Goal: Navigation & Orientation: Find specific page/section

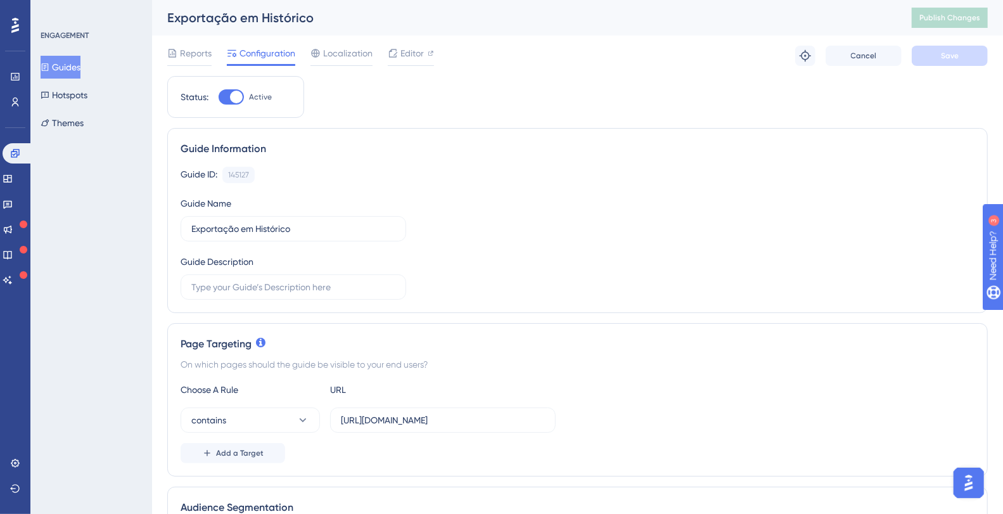
click at [65, 65] on button "Guides" at bounding box center [61, 67] width 40 height 23
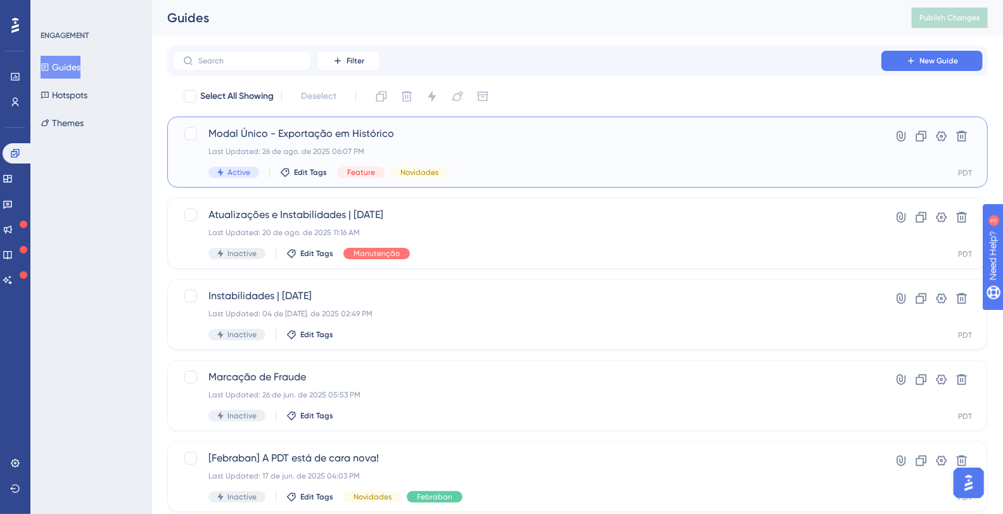
click at [293, 136] on span "Modal Único - Exportação em Histórico" at bounding box center [526, 133] width 637 height 15
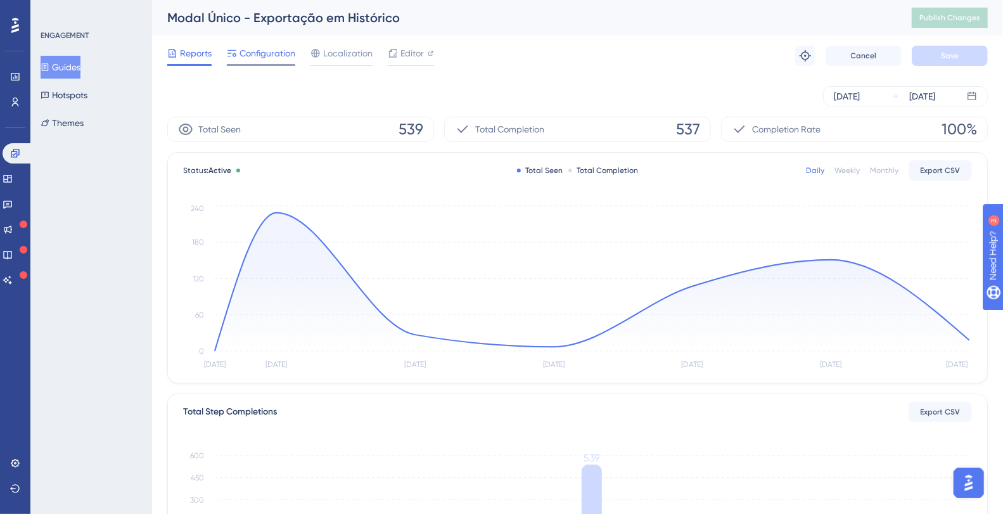
click at [274, 53] on span "Configuration" at bounding box center [267, 53] width 56 height 15
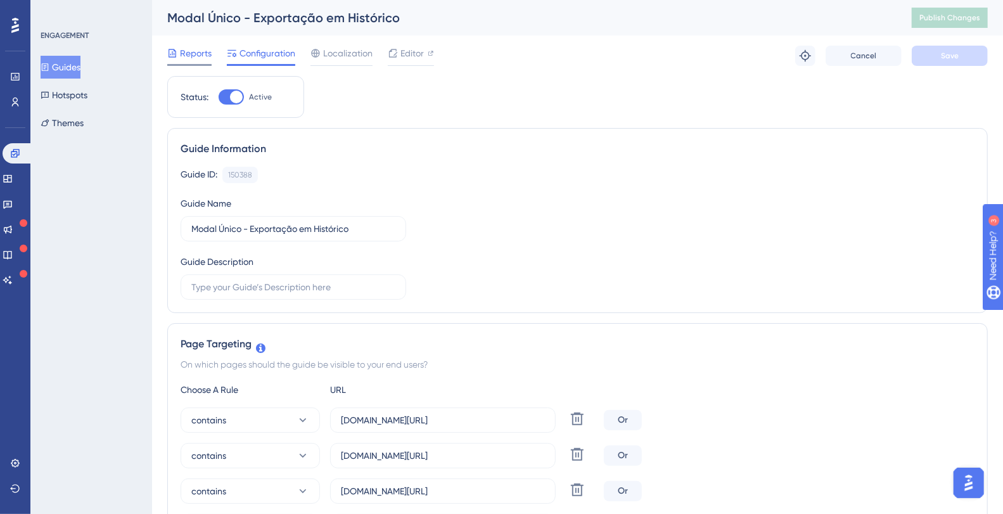
click at [198, 50] on span "Reports" at bounding box center [196, 53] width 32 height 15
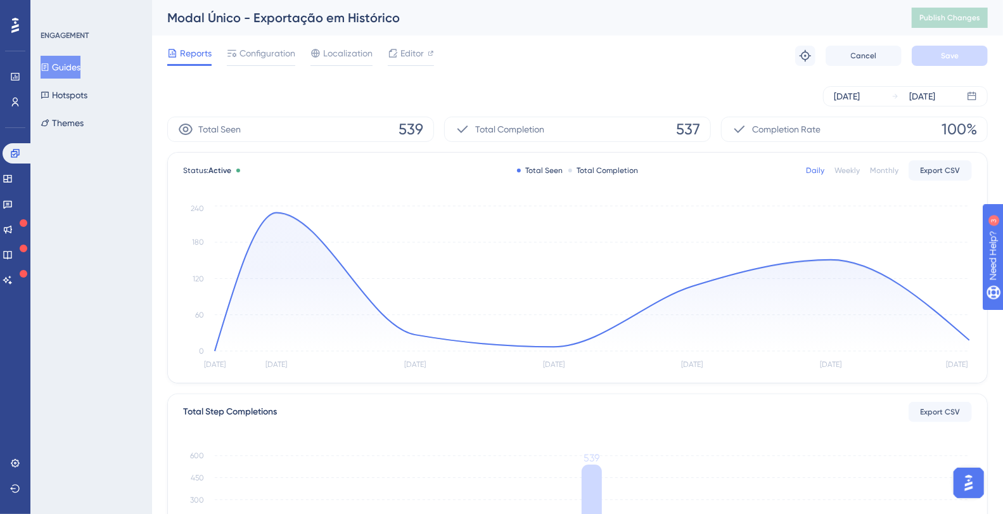
click at [74, 72] on button "Guides" at bounding box center [61, 67] width 40 height 23
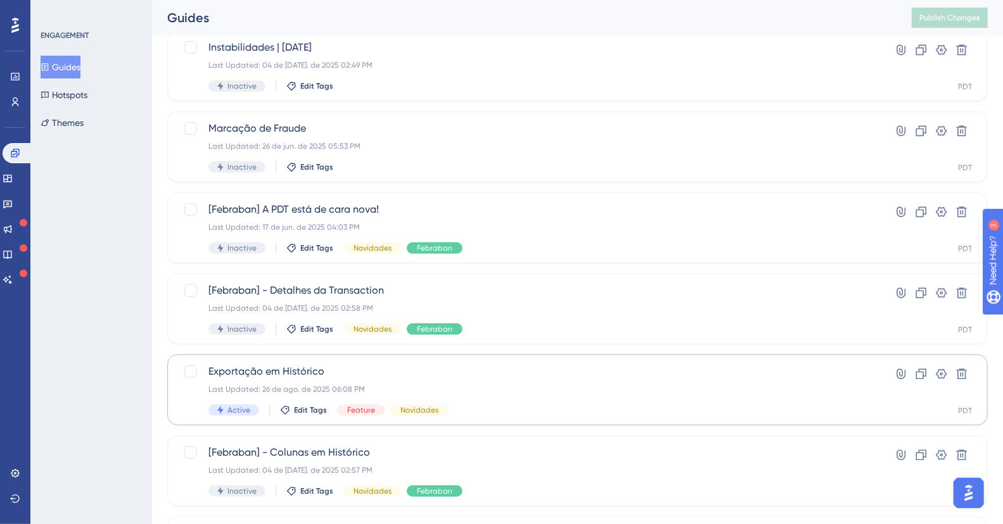
scroll to position [255, 0]
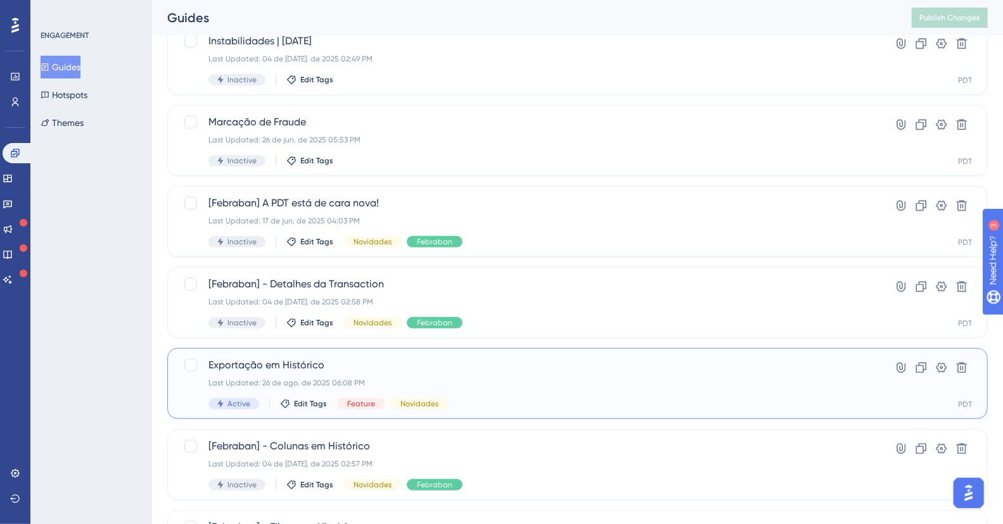
click at [391, 364] on span "Exportação em Histórico" at bounding box center [526, 365] width 637 height 15
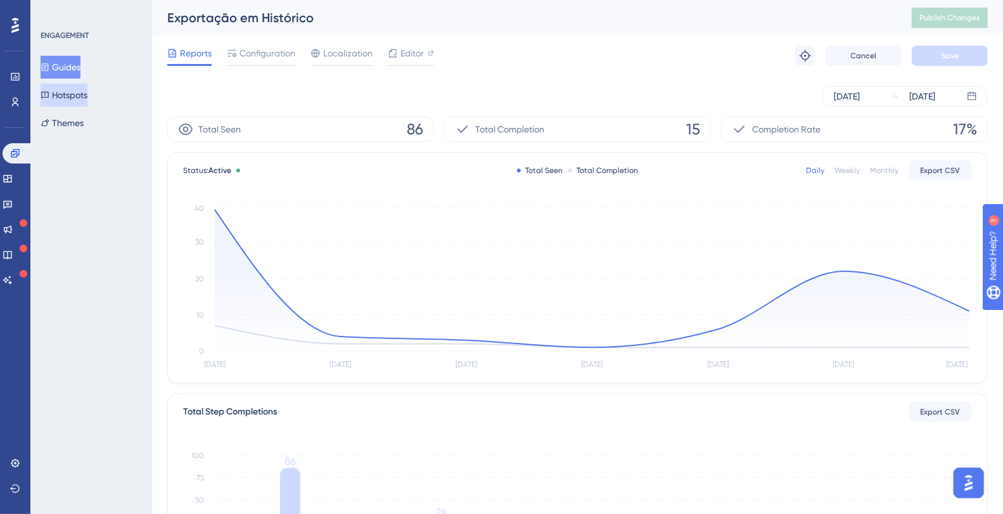
click at [82, 91] on button "Hotspots" at bounding box center [64, 95] width 47 height 23
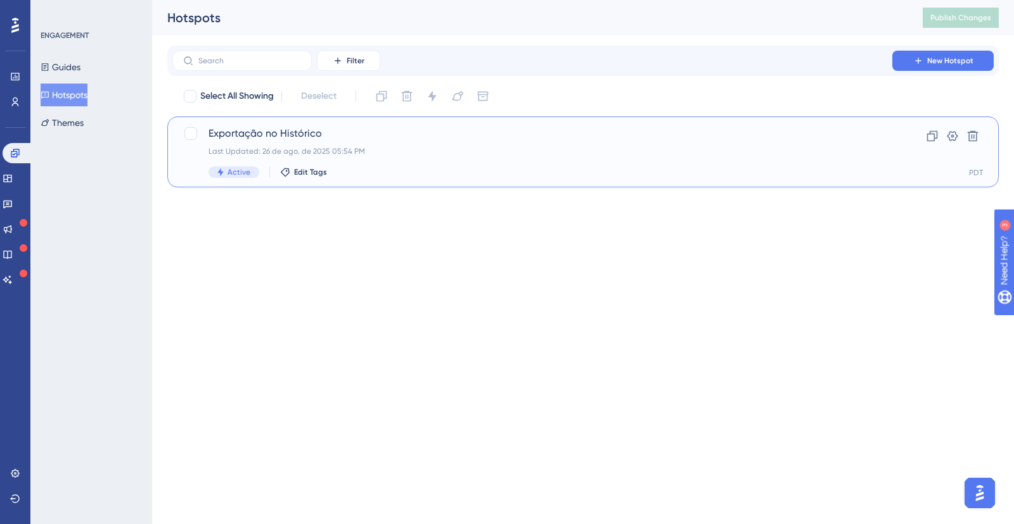
click at [291, 143] on div "Exportação no Histórico Last Updated: 26 de ago. de 2025 05:54 PM Active Edit T…" at bounding box center [531, 152] width 647 height 52
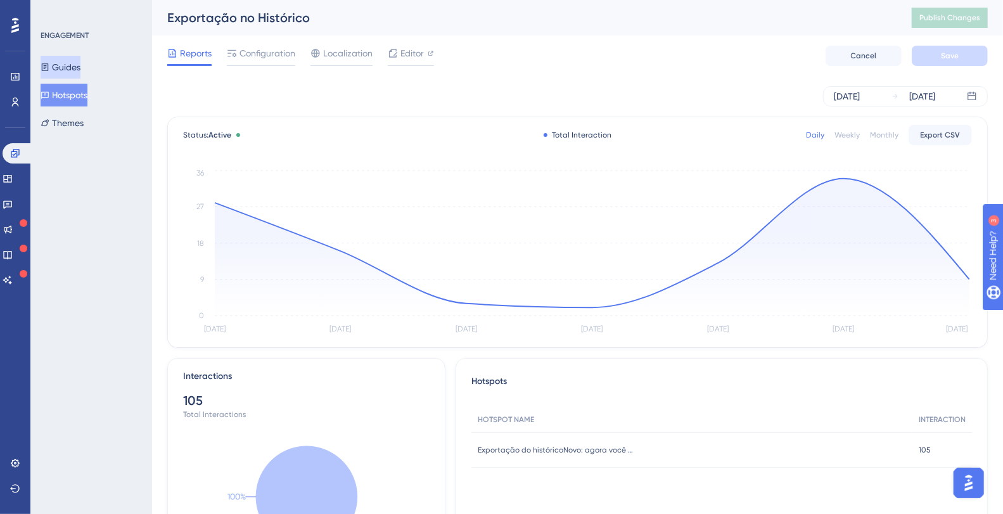
click at [80, 65] on button "Guides" at bounding box center [61, 67] width 40 height 23
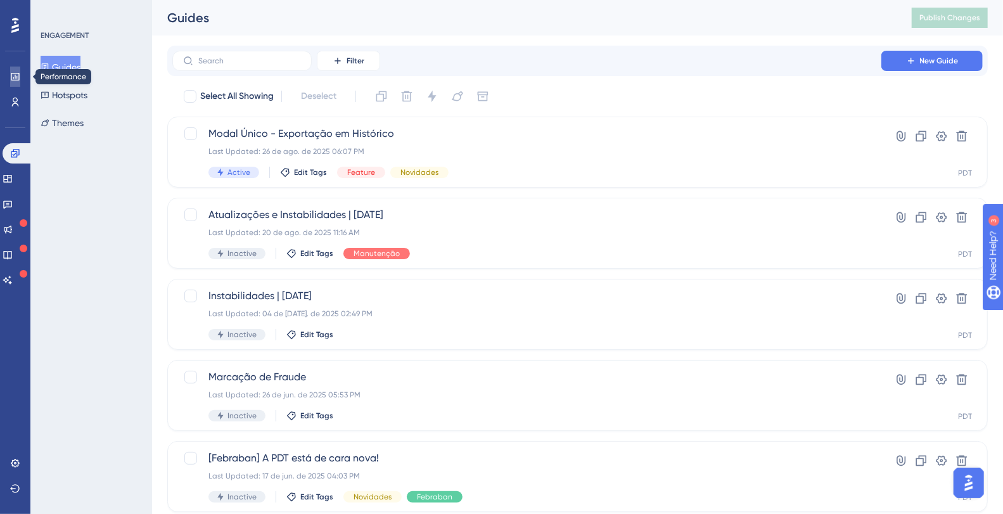
click at [0, 0] on link at bounding box center [0, 0] width 0 height 0
